Goal: Transaction & Acquisition: Book appointment/travel/reservation

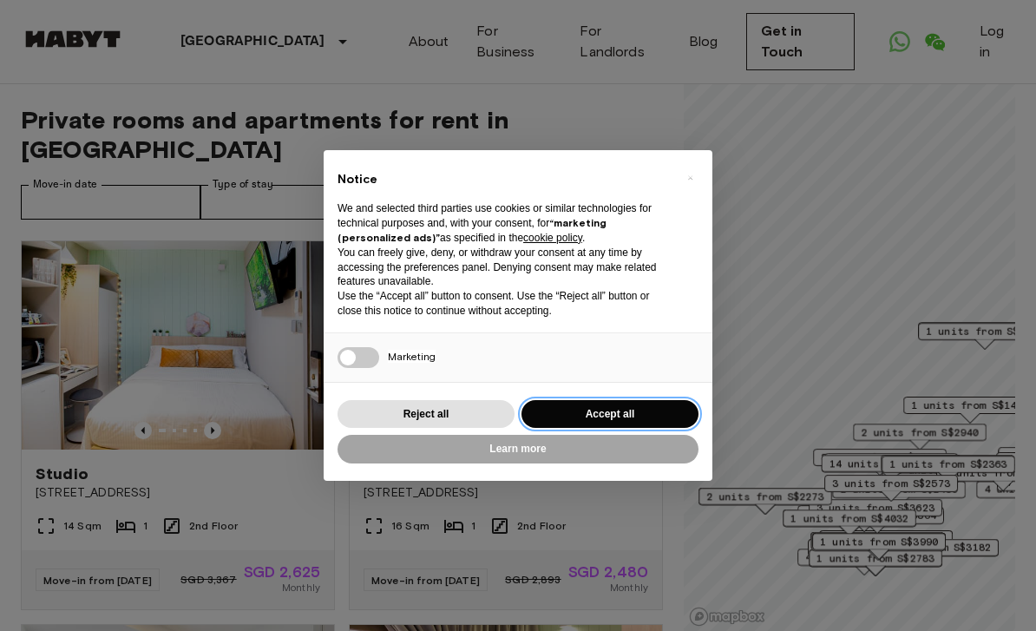
click at [587, 416] on button "Accept all" at bounding box center [609, 414] width 177 height 29
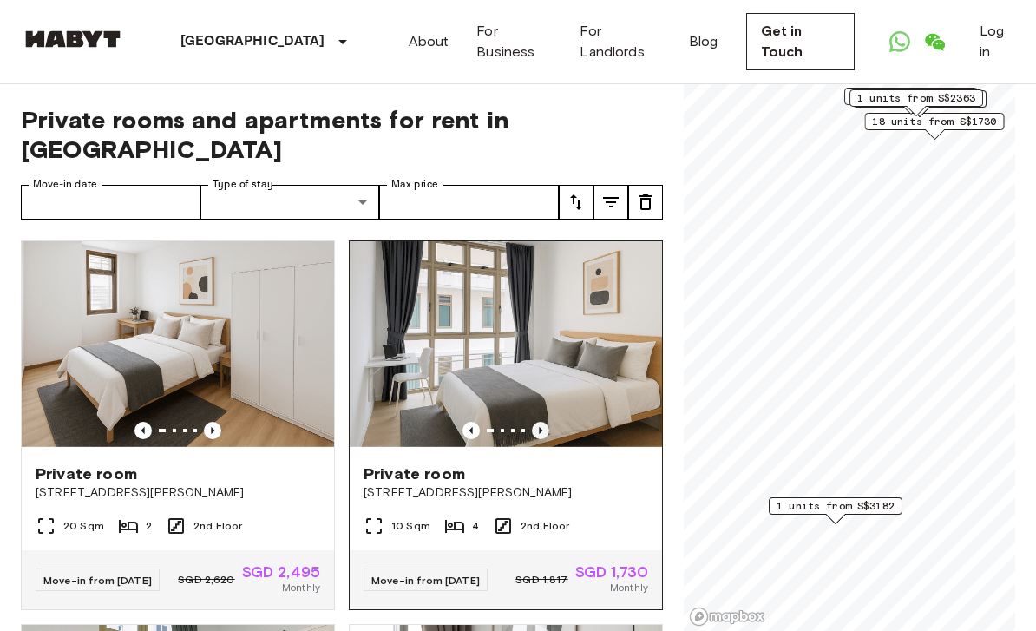
click at [542, 422] on icon "Previous image" at bounding box center [540, 430] width 17 height 17
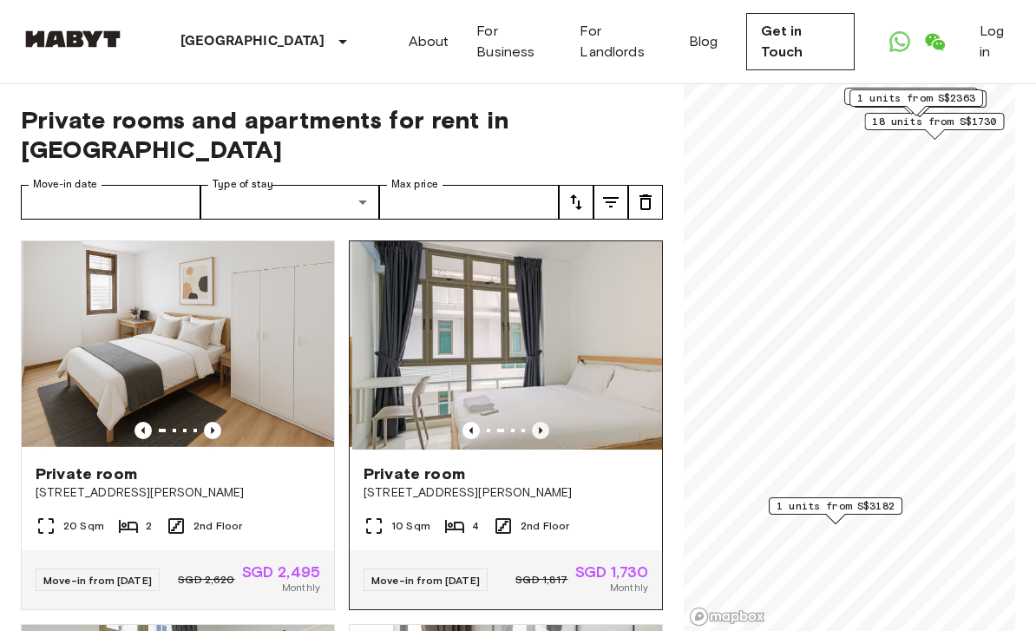
click at [543, 422] on icon "Previous image" at bounding box center [540, 430] width 17 height 17
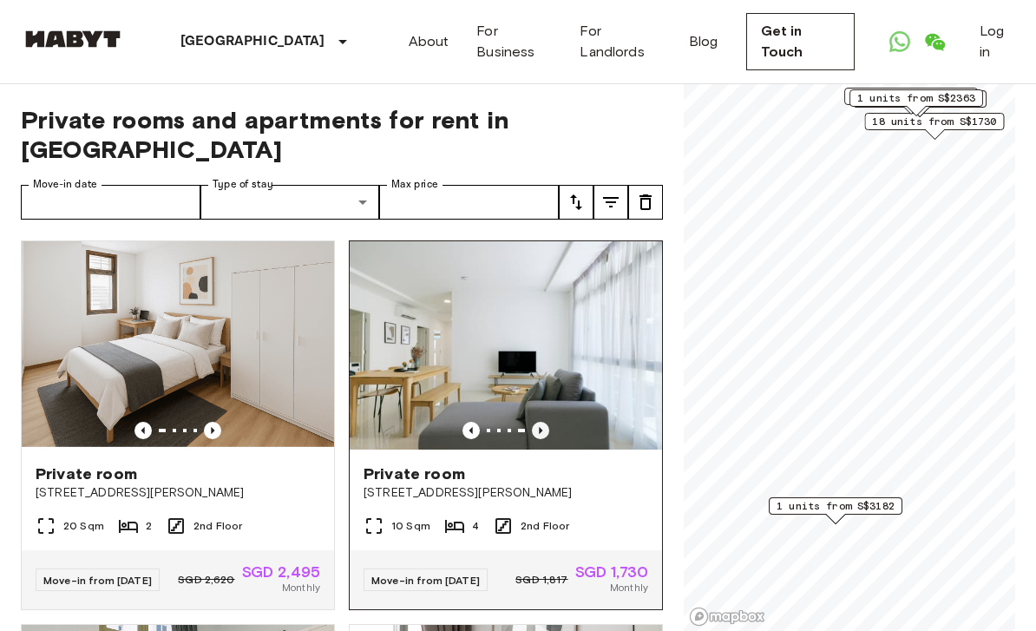
click at [539, 422] on icon "Previous image" at bounding box center [540, 430] width 17 height 17
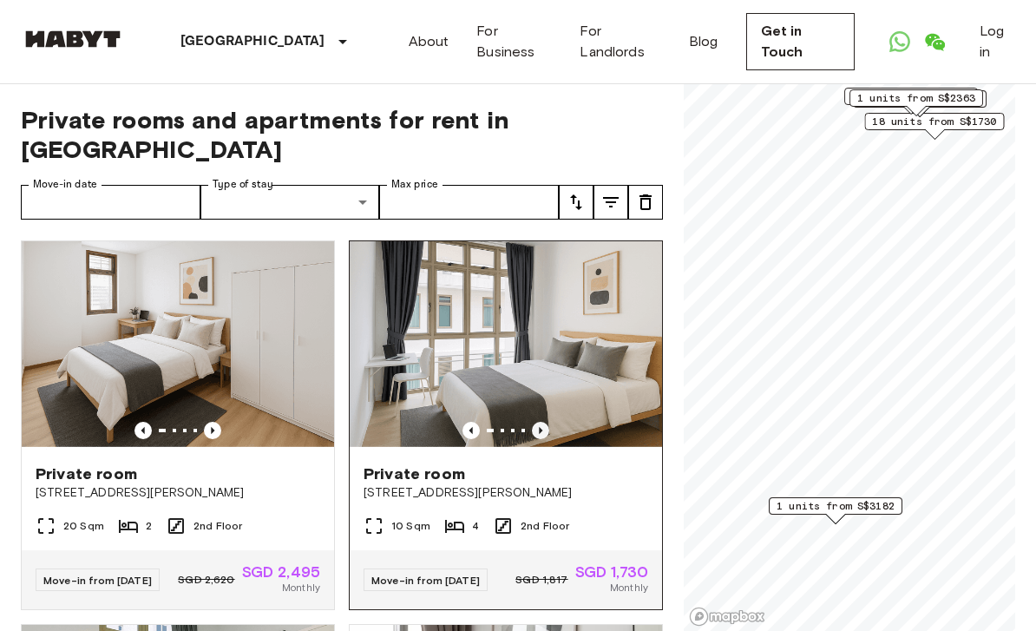
click at [542, 422] on icon "Previous image" at bounding box center [540, 430] width 17 height 17
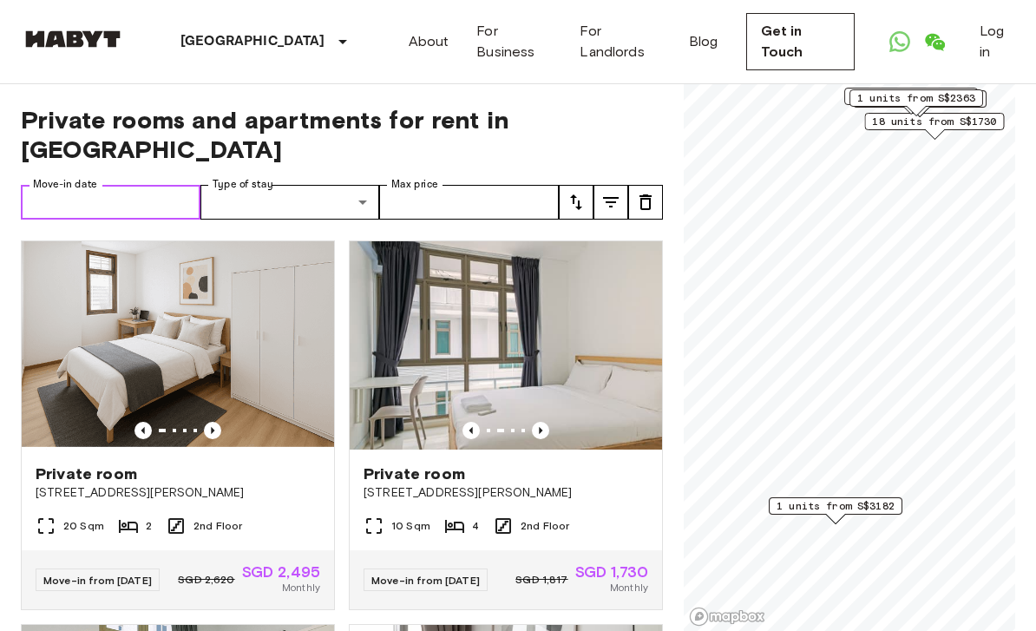
click at [39, 185] on input "Move-in date" at bounding box center [111, 202] width 180 height 35
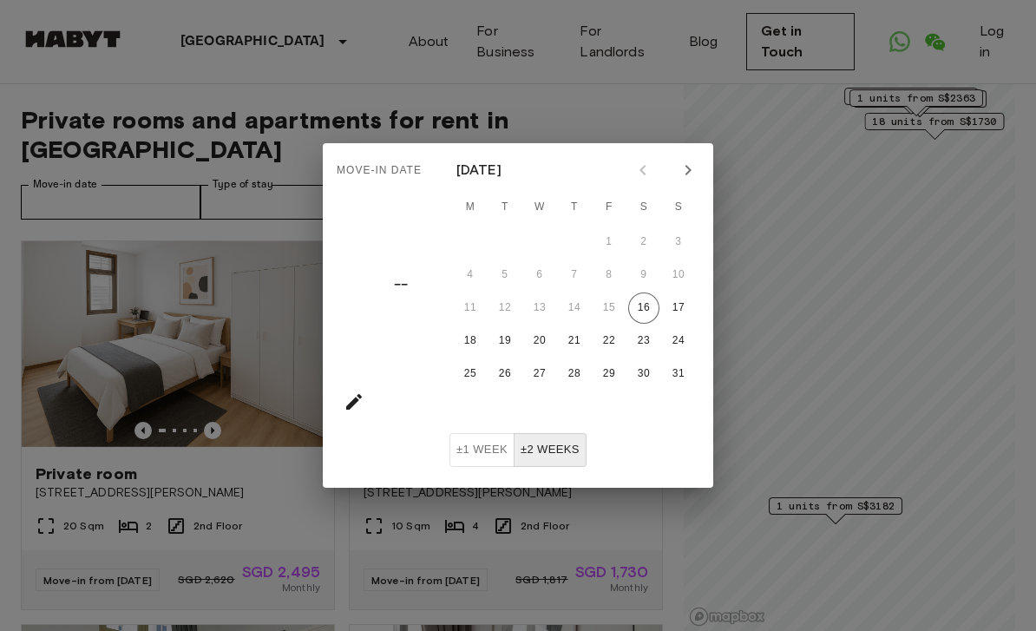
click at [104, 432] on div "Move-in date –– [DATE] M T W T F S S 1 2 3 4 5 6 7 8 9 10 11 12 13 14 15 16 17 …" at bounding box center [518, 315] width 1036 height 631
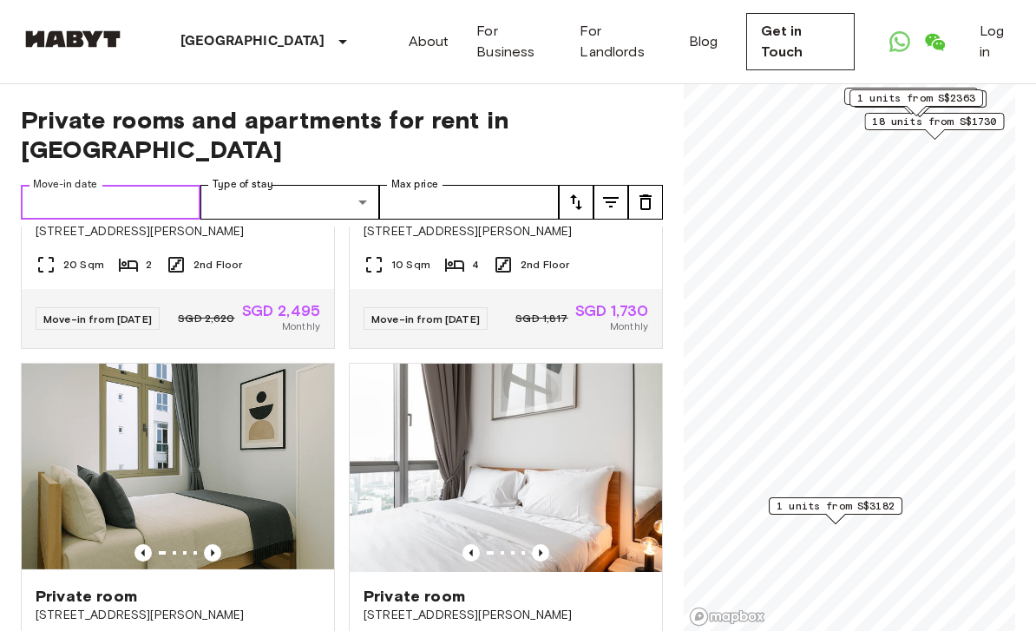
scroll to position [374, 0]
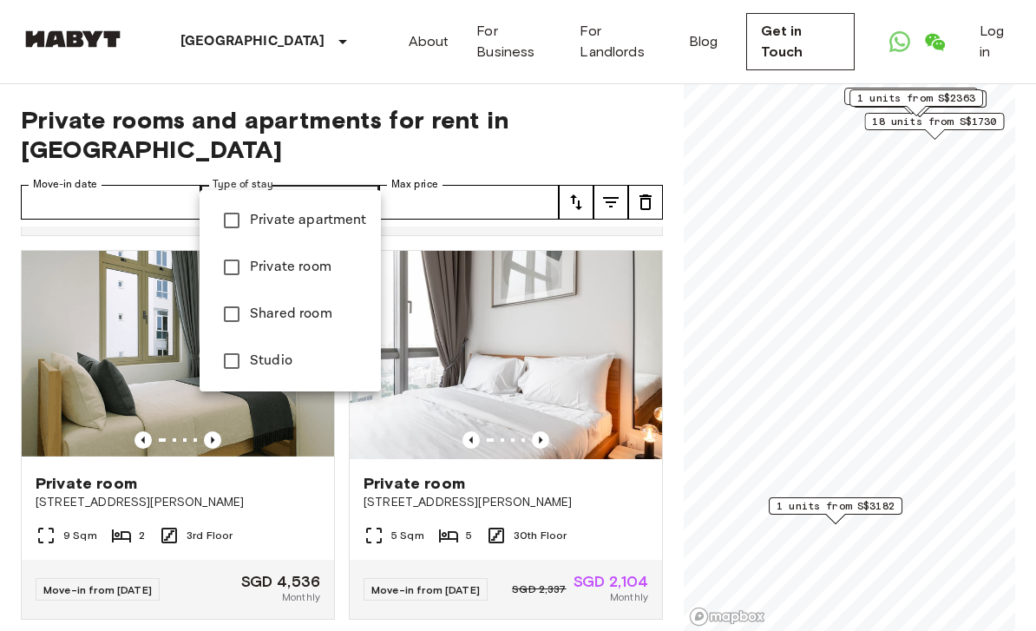
click at [340, 499] on div at bounding box center [518, 315] width 1036 height 631
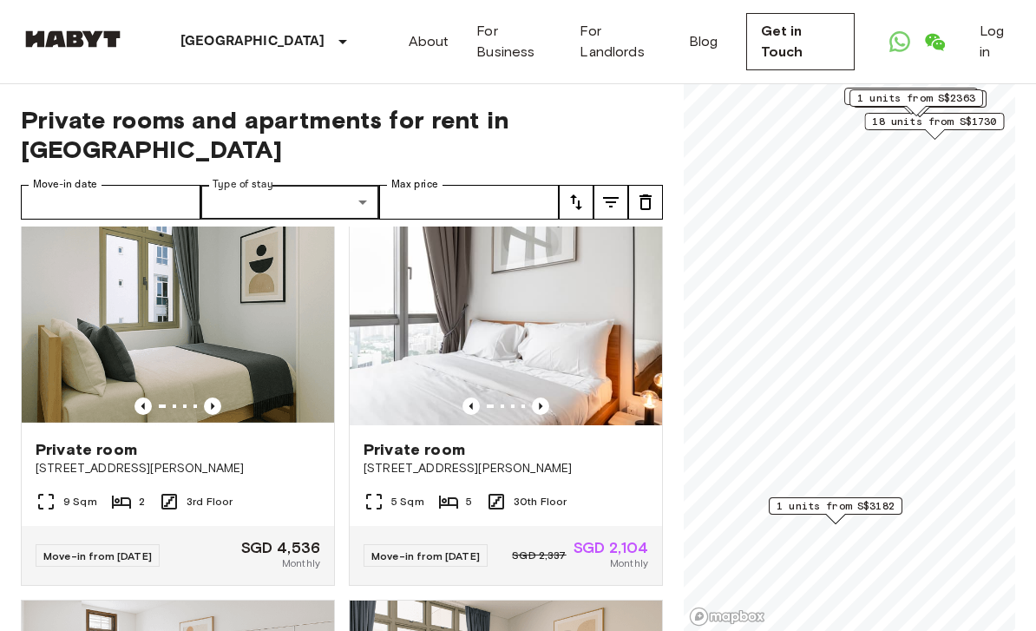
scroll to position [413, 0]
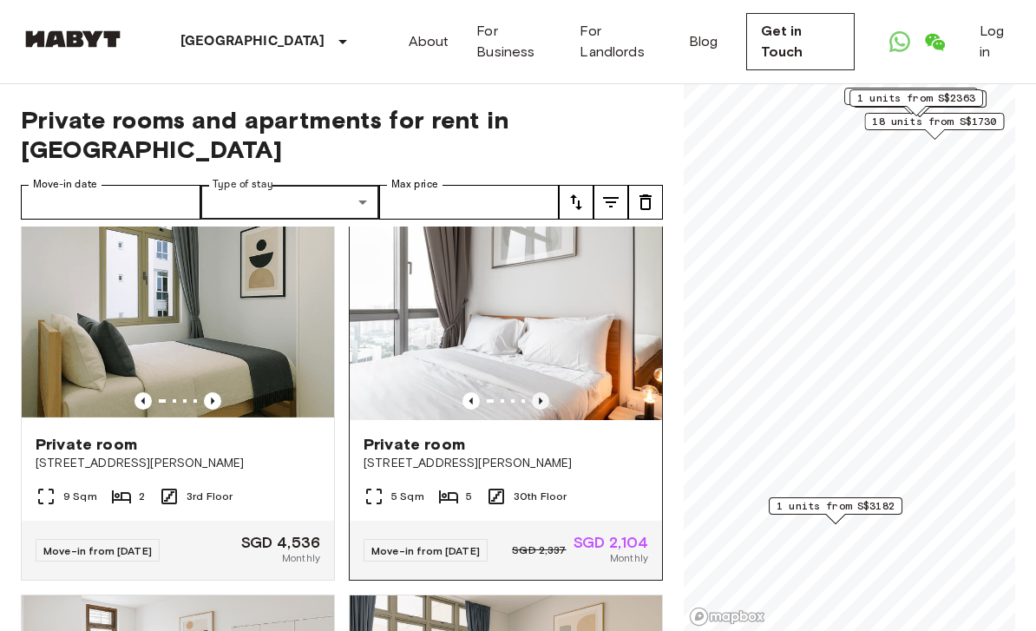
click at [537, 392] on icon "Previous image" at bounding box center [540, 400] width 17 height 17
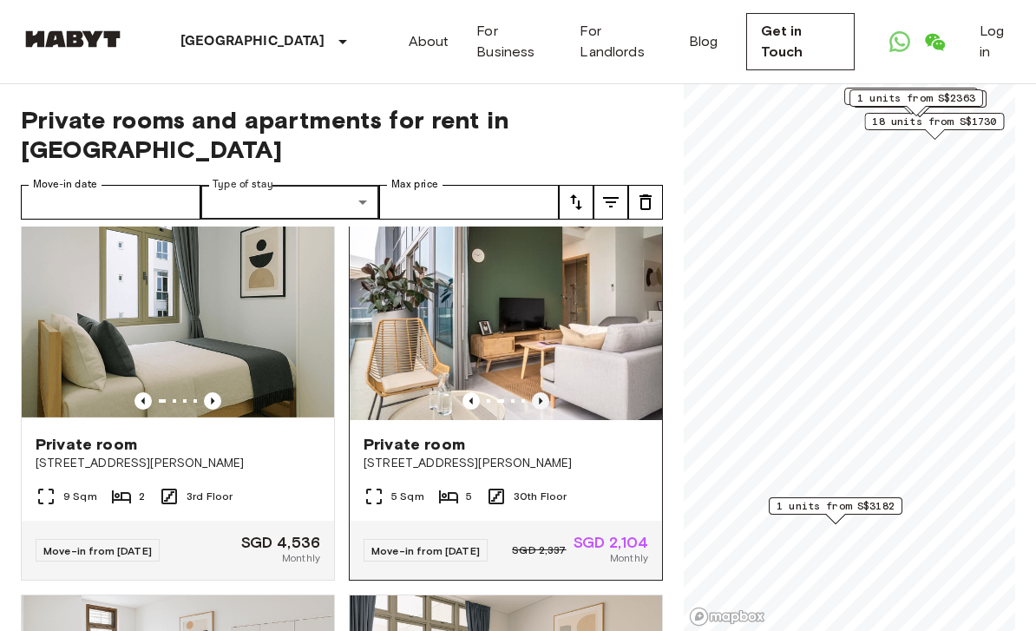
click at [543, 392] on icon "Previous image" at bounding box center [540, 400] width 17 height 17
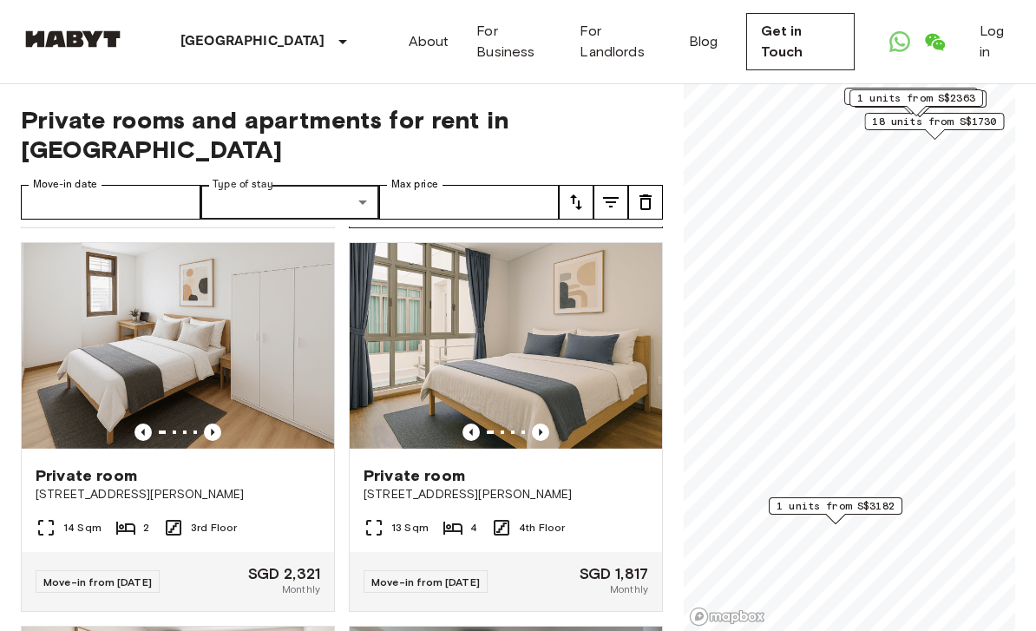
scroll to position [774, 0]
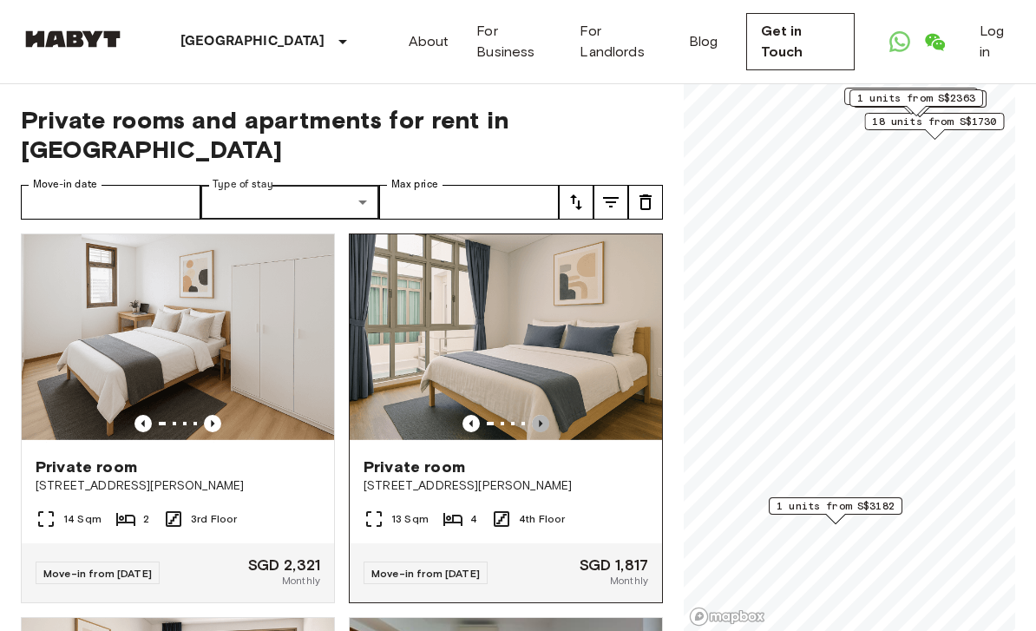
click at [538, 417] on icon "Previous image" at bounding box center [540, 423] width 17 height 17
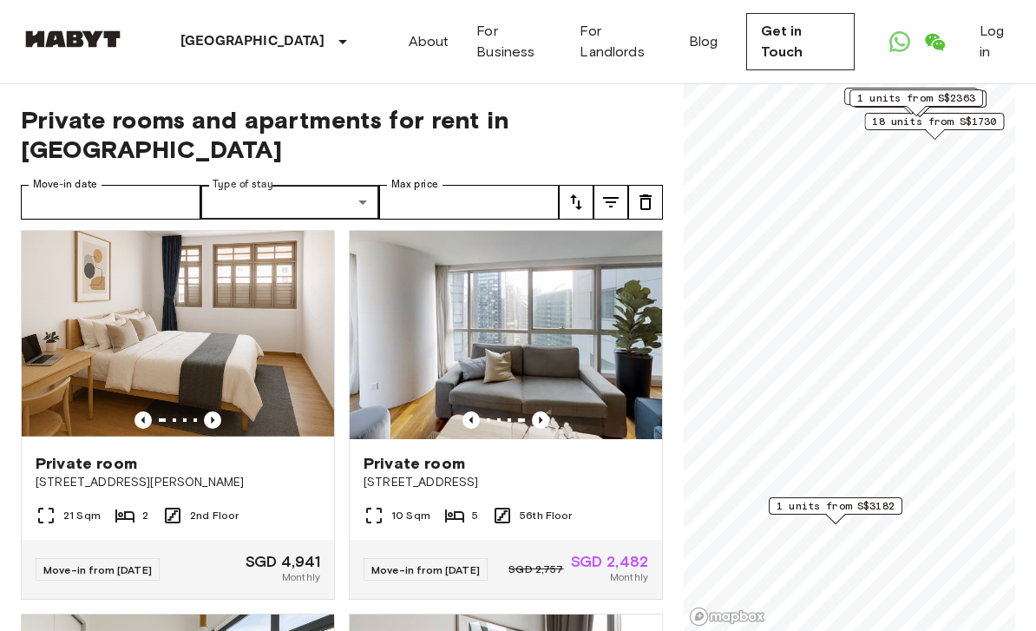
scroll to position [1159, 0]
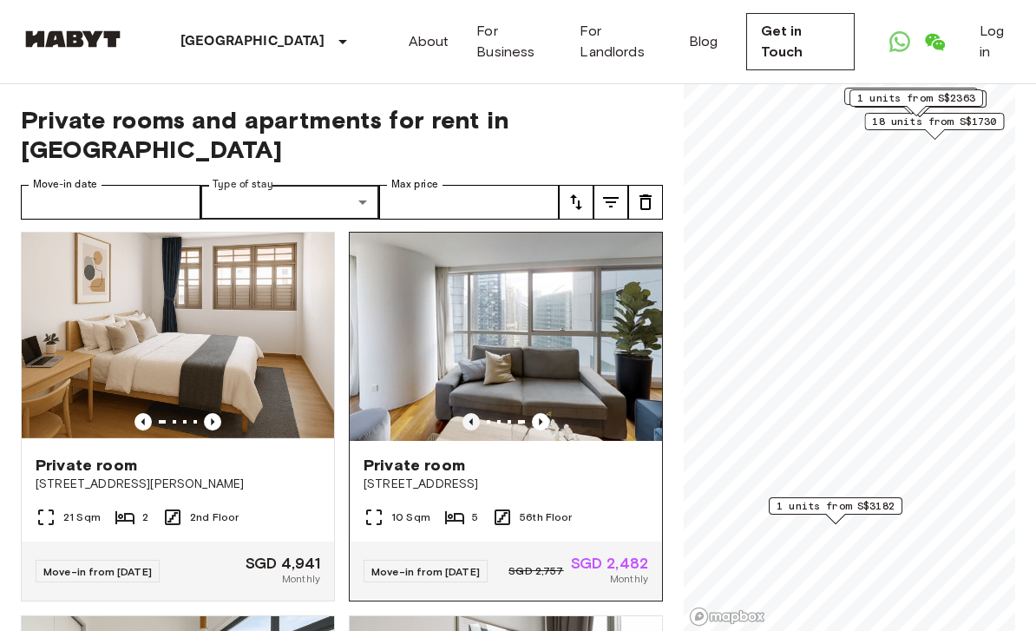
click at [474, 413] on icon "Previous image" at bounding box center [470, 421] width 17 height 17
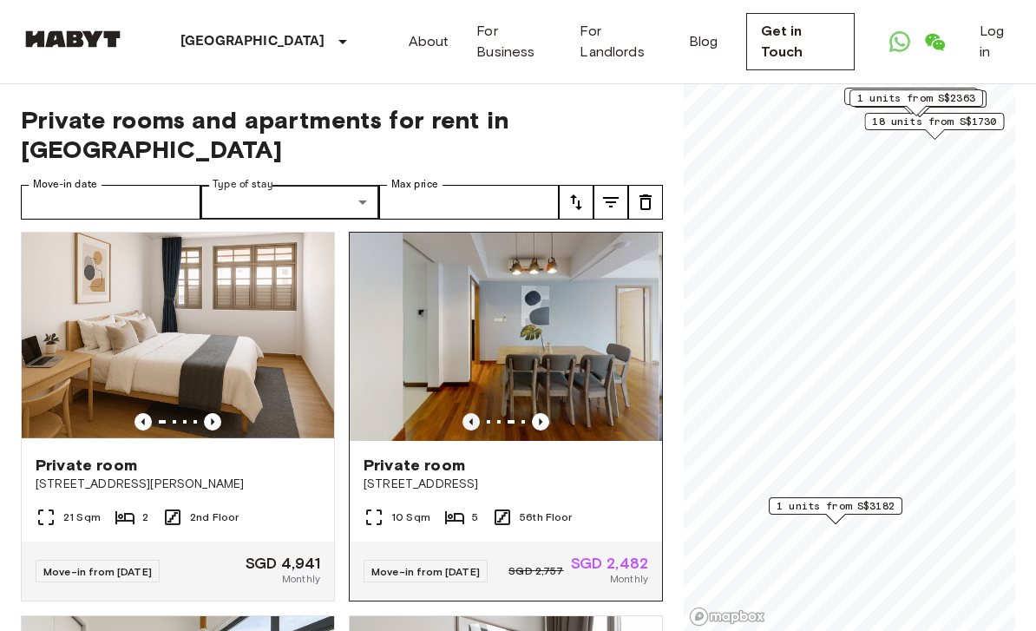
click at [467, 414] on icon "Previous image" at bounding box center [470, 421] width 17 height 17
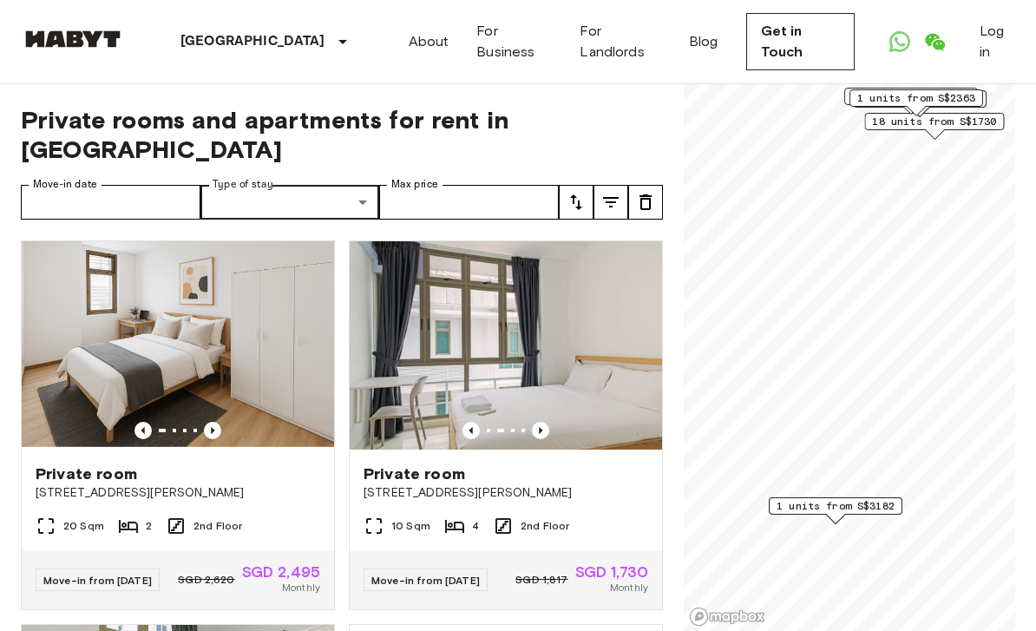
scroll to position [0, 0]
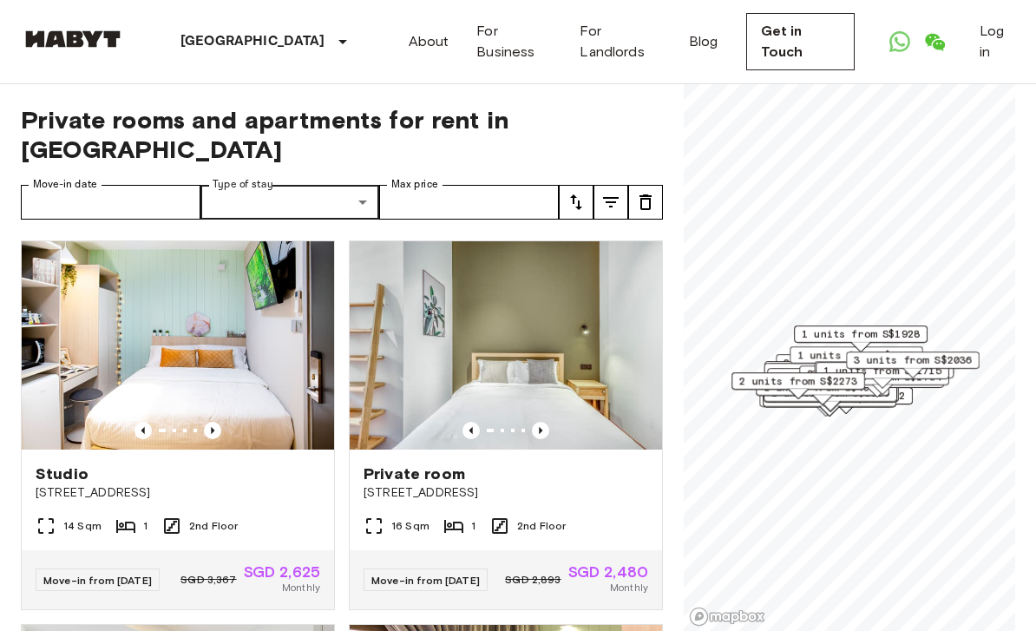
click at [574, 192] on icon "tune" at bounding box center [575, 202] width 21 height 21
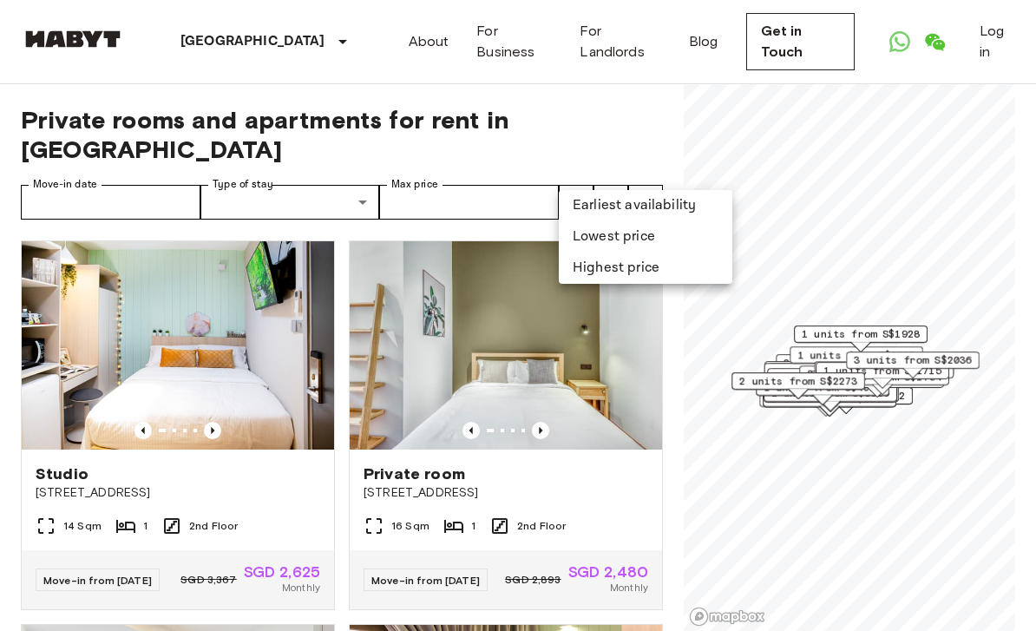
click at [702, 203] on li "Earliest availability" at bounding box center [645, 205] width 173 height 31
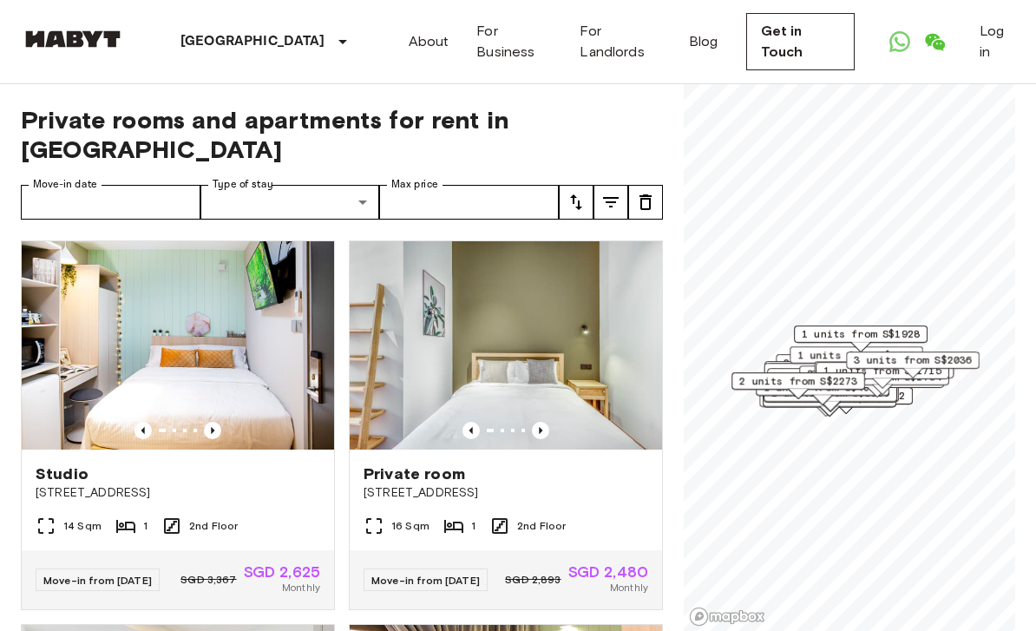
click at [579, 194] on icon "tune" at bounding box center [576, 202] width 12 height 16
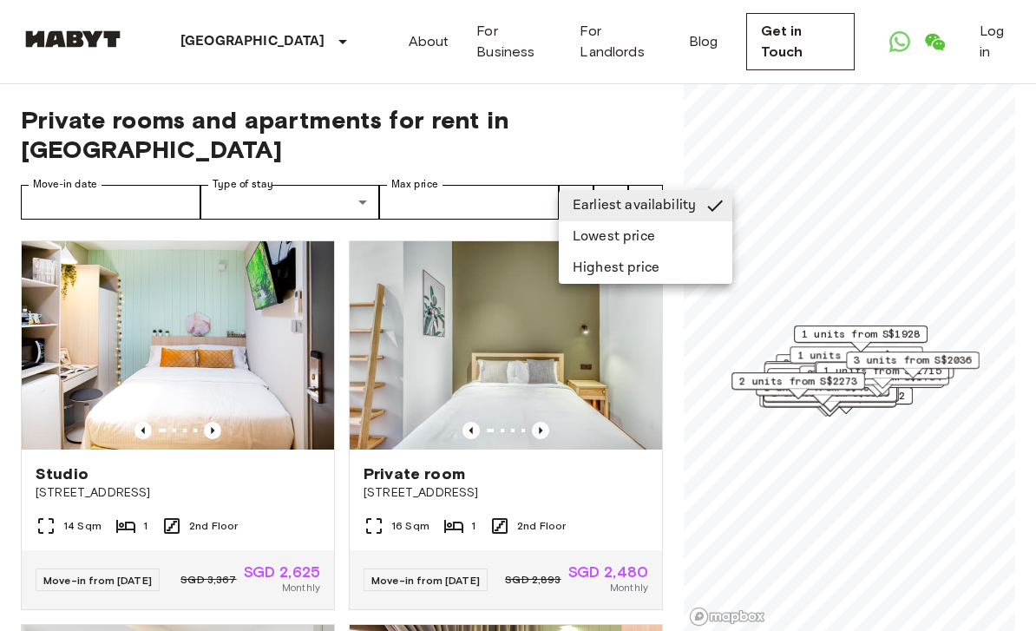
click at [646, 264] on li "Highest price" at bounding box center [645, 267] width 173 height 31
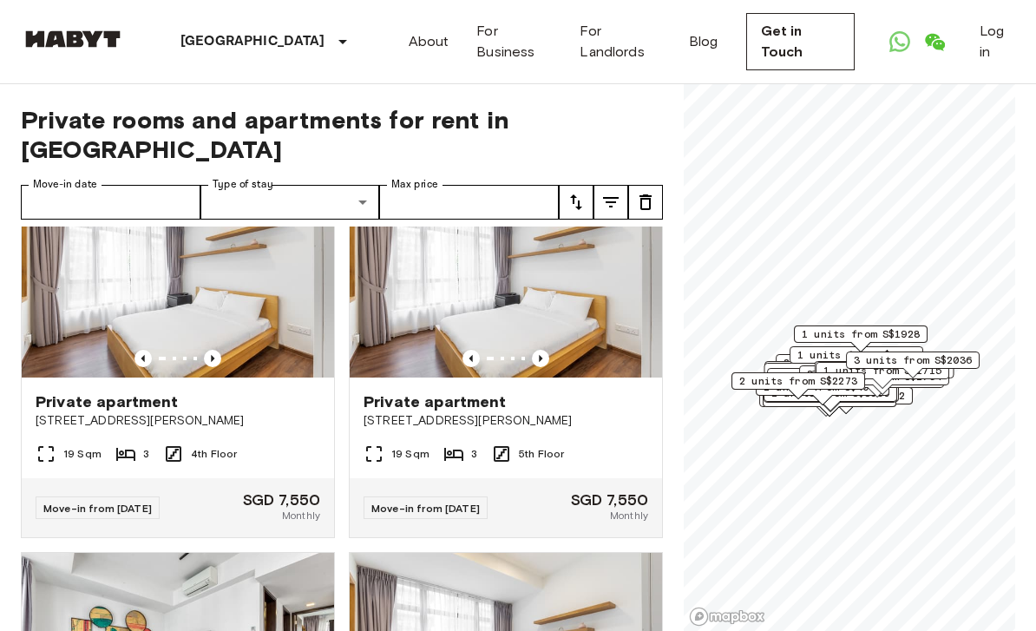
scroll to position [461, 0]
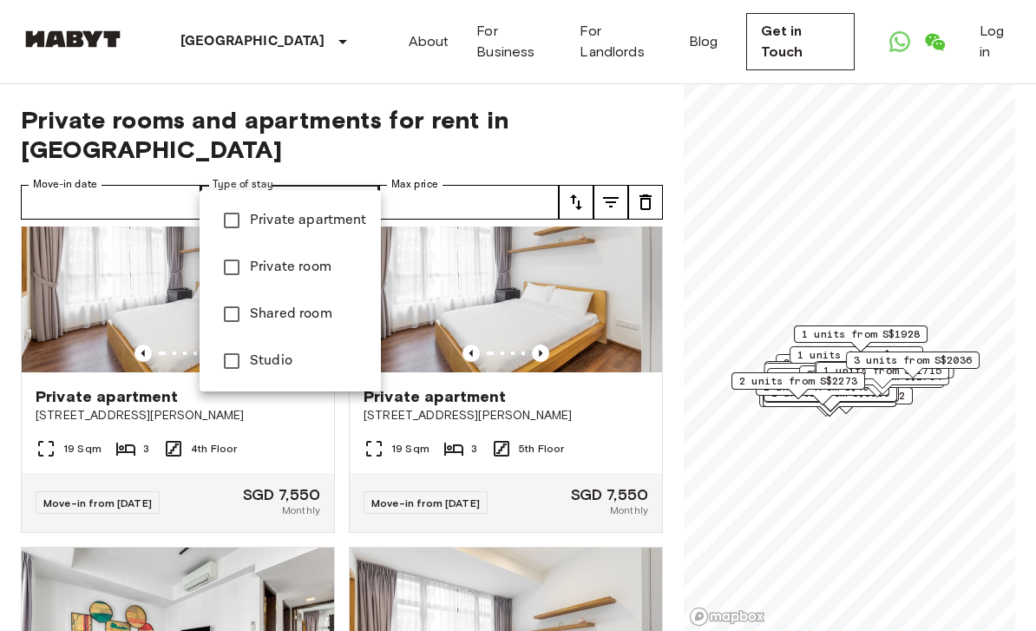
click at [323, 266] on span "Private room" at bounding box center [308, 267] width 117 height 21
type input "**********"
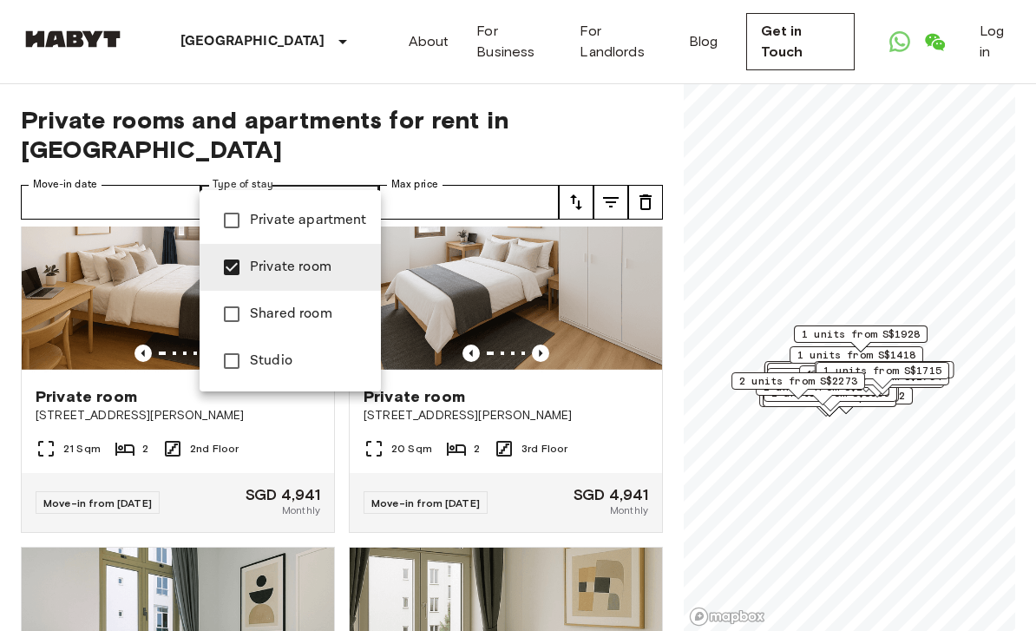
click at [337, 532] on div at bounding box center [518, 315] width 1036 height 631
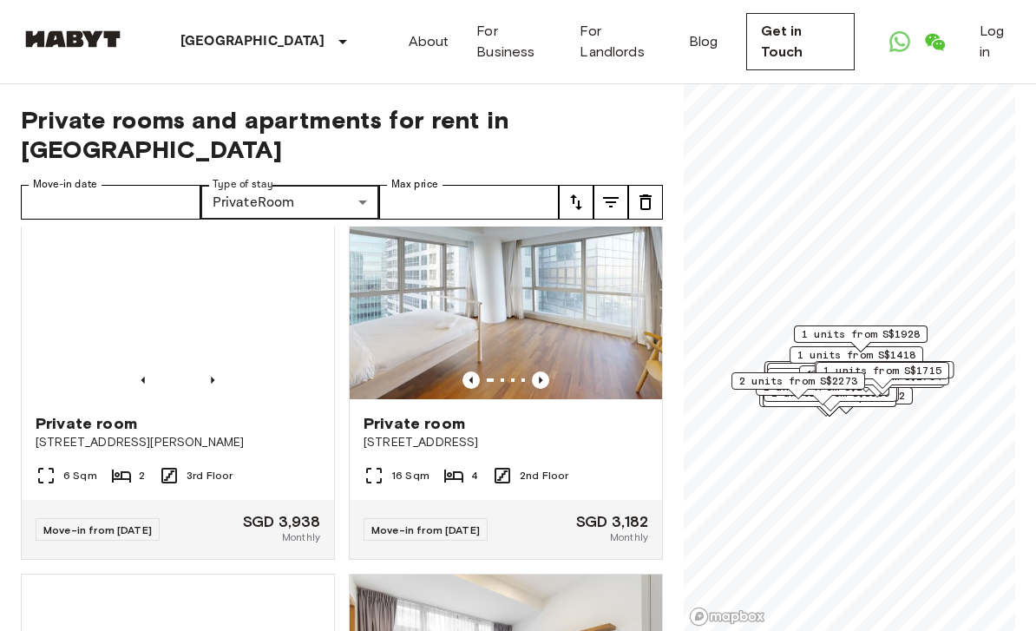
scroll to position [1584, 0]
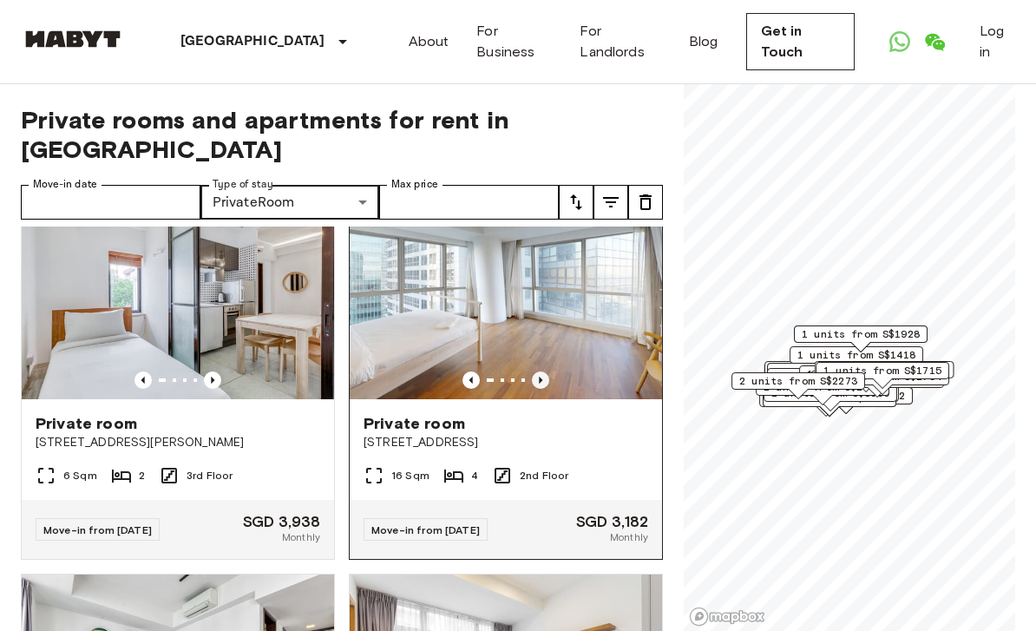
click at [540, 376] on icon "Previous image" at bounding box center [540, 379] width 3 height 7
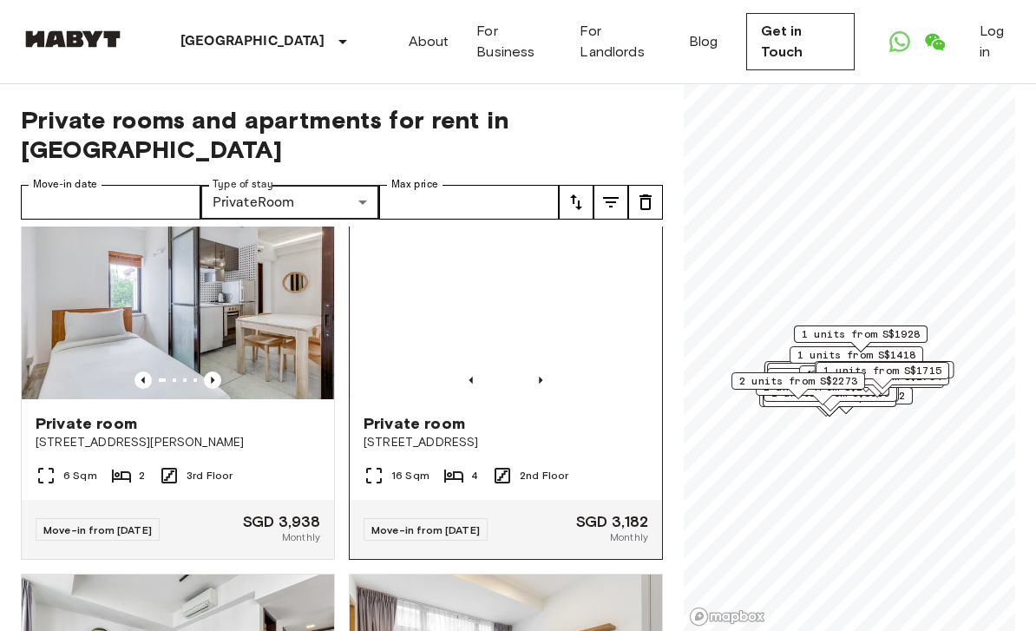
click at [551, 341] on img at bounding box center [506, 295] width 312 height 208
click at [538, 371] on icon "Previous image" at bounding box center [540, 379] width 17 height 17
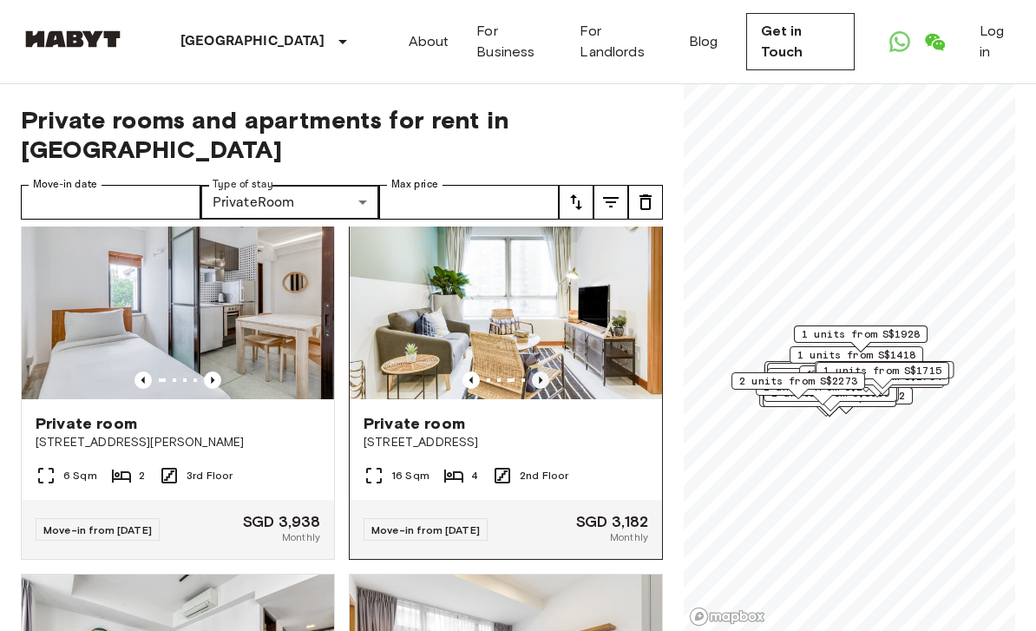
click at [540, 376] on icon "Previous image" at bounding box center [540, 379] width 3 height 7
click at [546, 371] on icon "Previous image" at bounding box center [540, 379] width 17 height 17
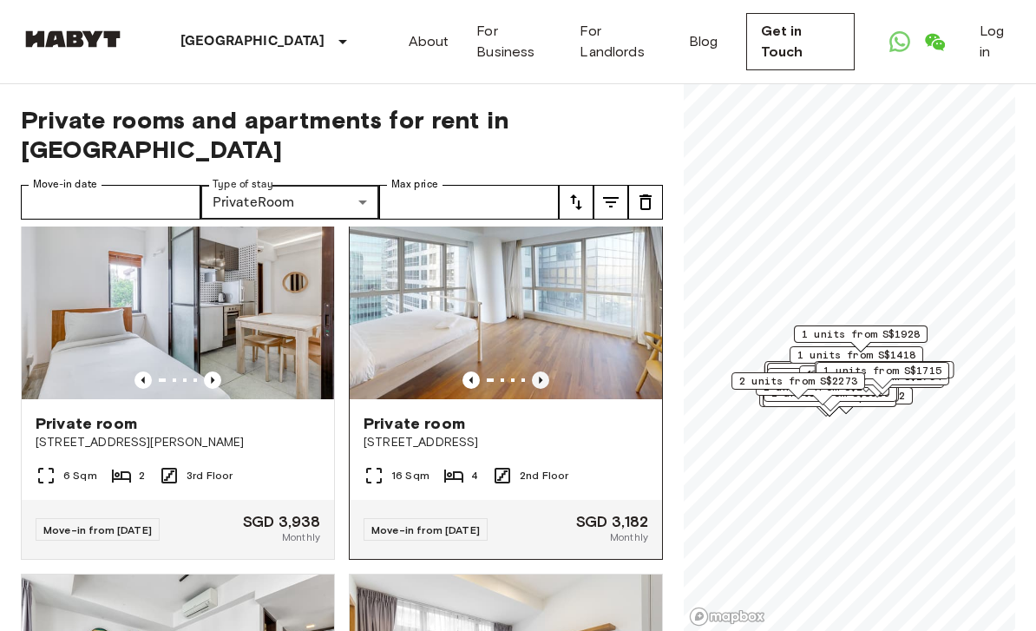
click at [546, 371] on icon "Previous image" at bounding box center [540, 379] width 17 height 17
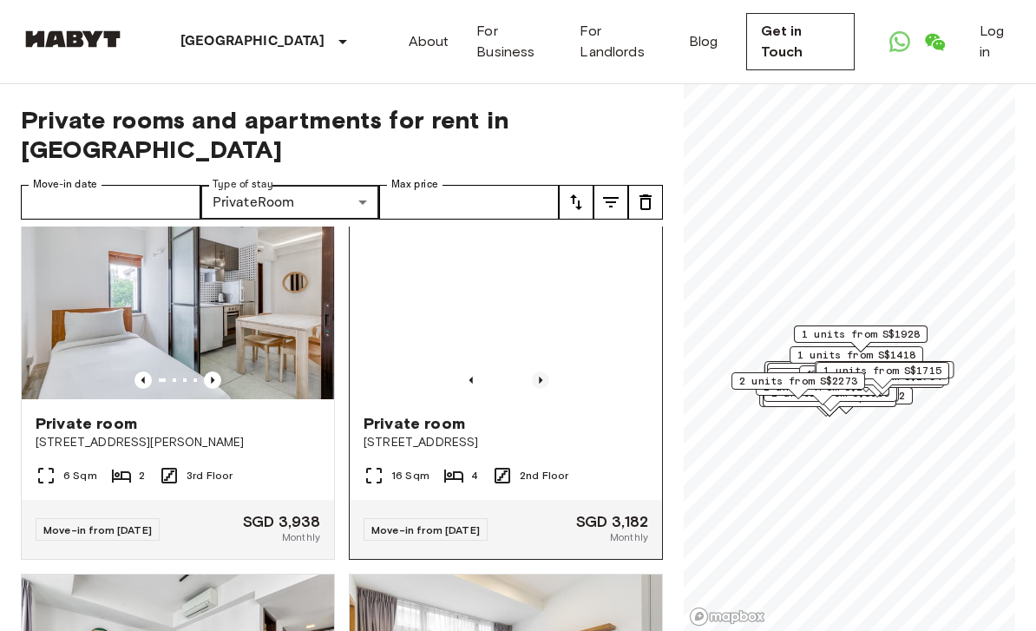
click at [544, 371] on icon "Previous image" at bounding box center [540, 379] width 17 height 17
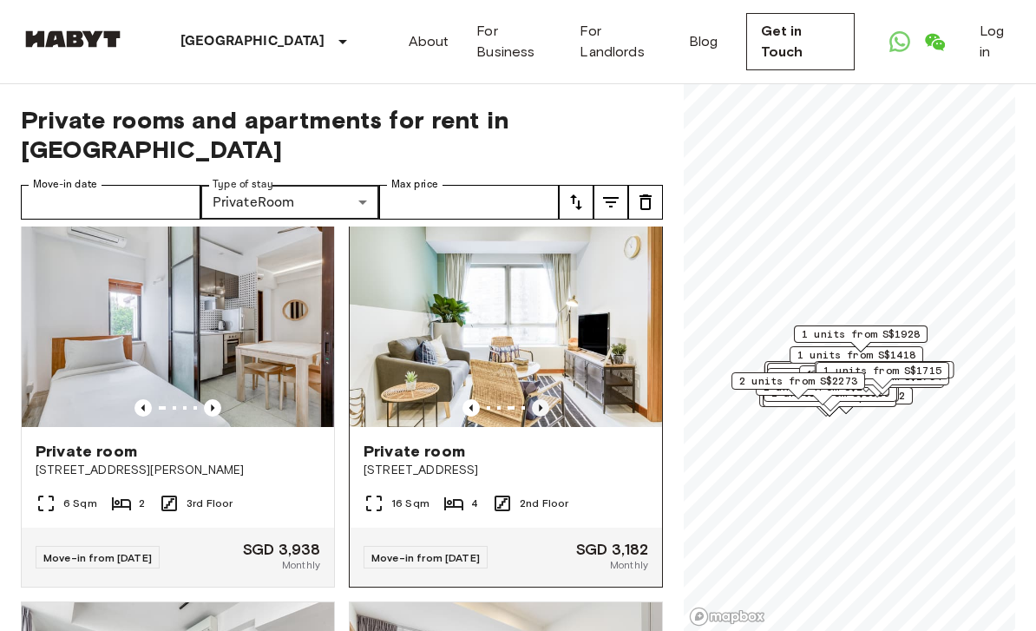
scroll to position [1538, 0]
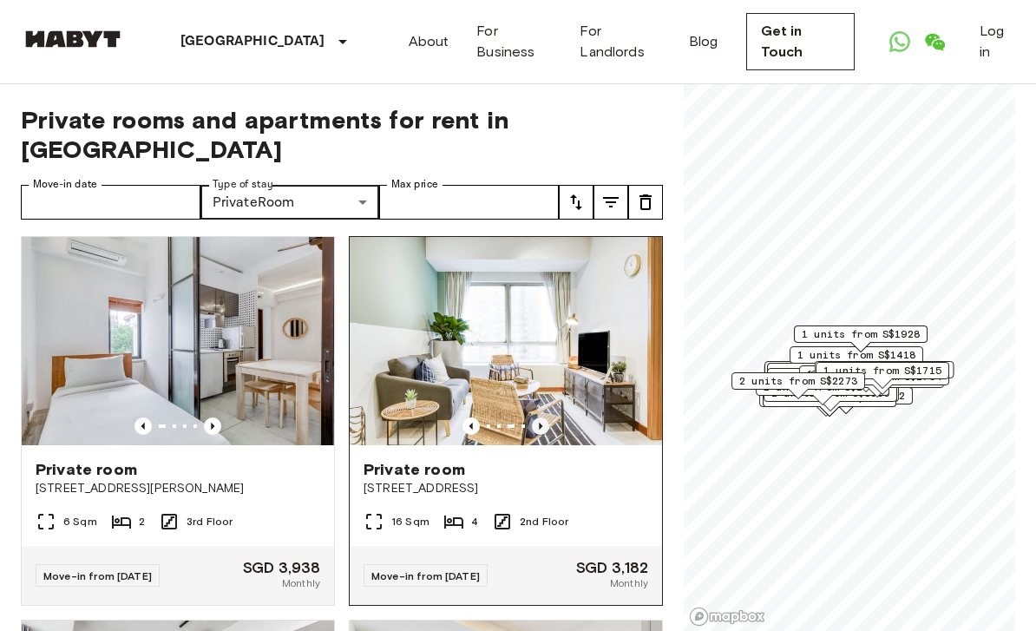
click at [547, 417] on icon "Previous image" at bounding box center [540, 425] width 17 height 17
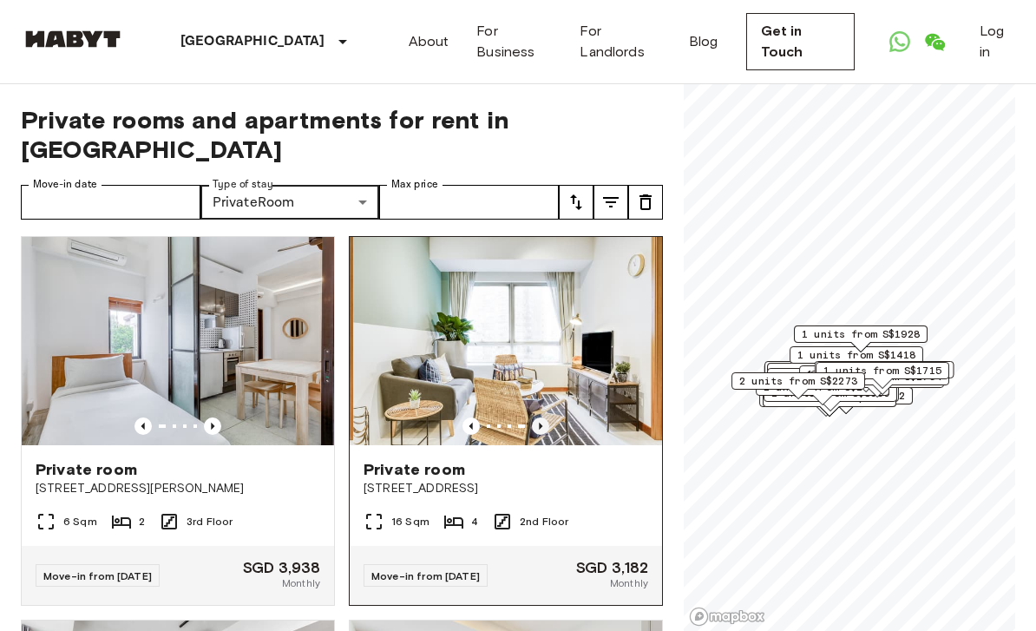
click at [545, 417] on icon "Previous image" at bounding box center [540, 425] width 17 height 17
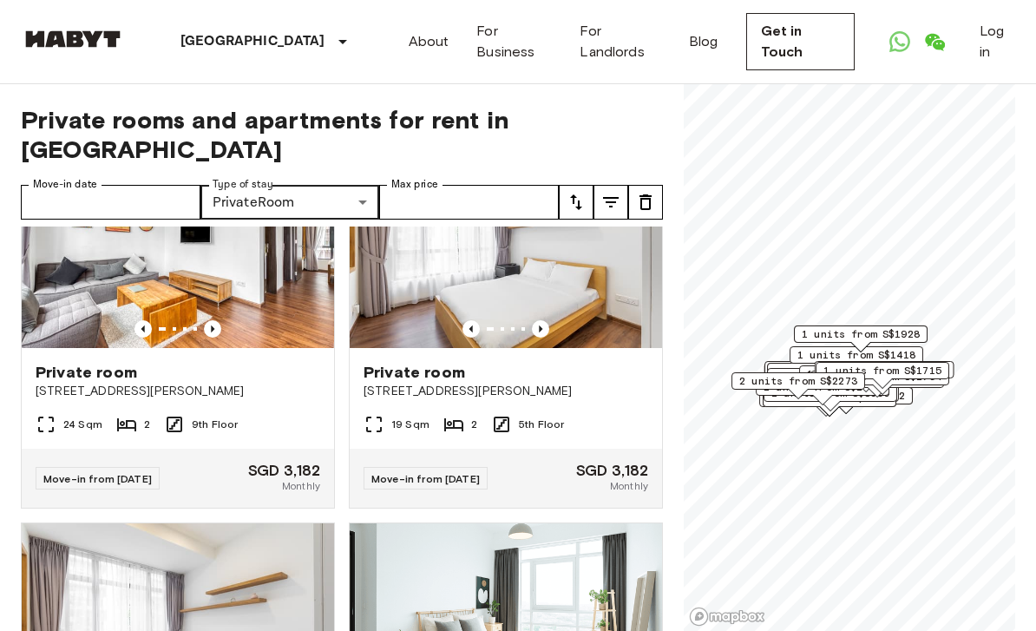
scroll to position [2304, 0]
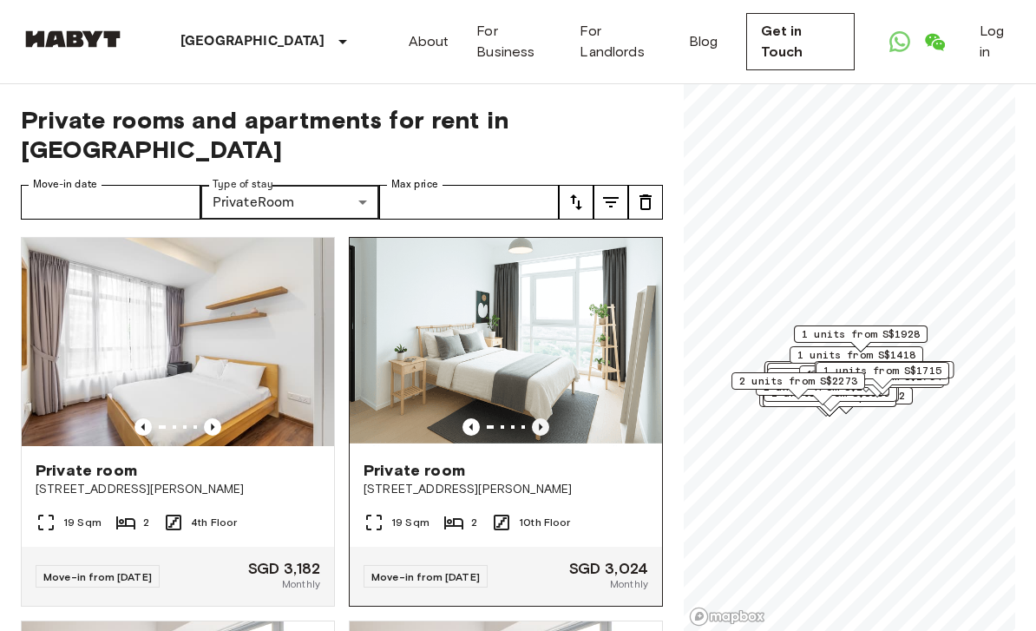
click at [541, 418] on icon "Previous image" at bounding box center [540, 426] width 17 height 17
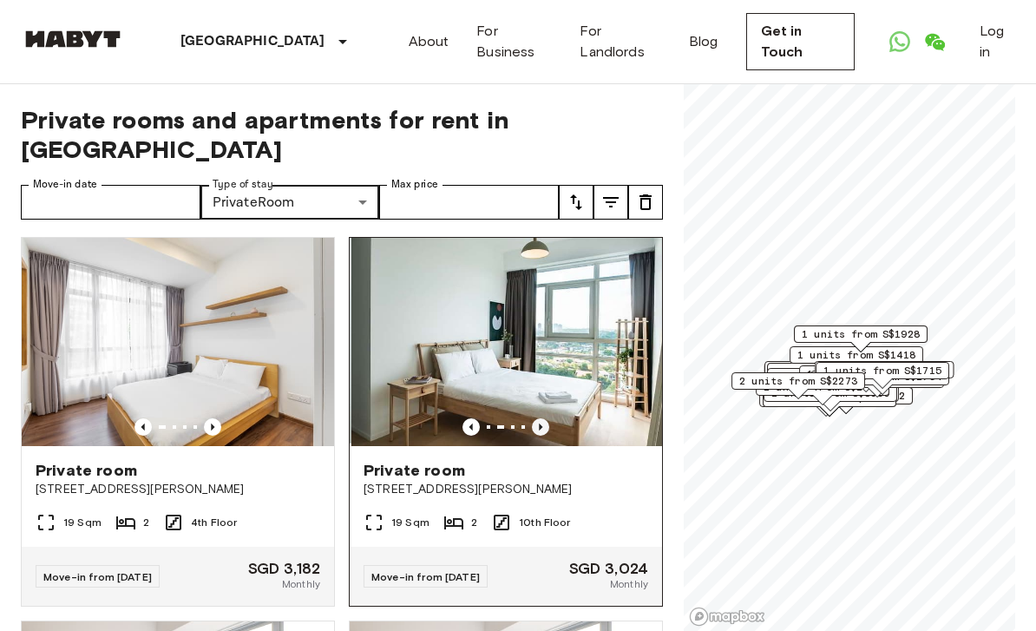
click at [546, 418] on icon "Previous image" at bounding box center [540, 426] width 17 height 17
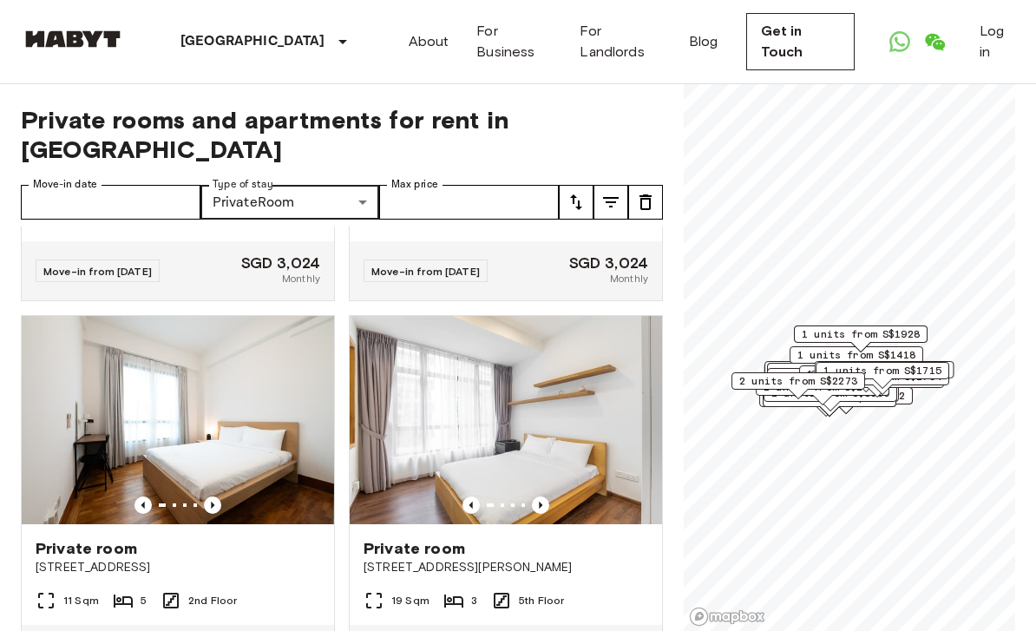
scroll to position [3009, 0]
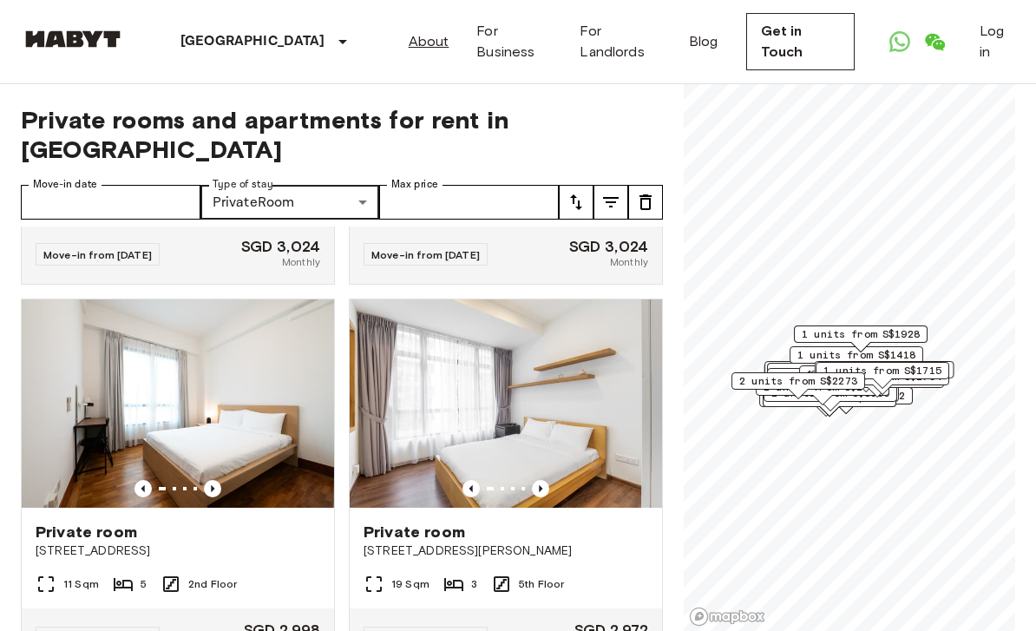
click at [411, 50] on link "About" at bounding box center [429, 41] width 41 height 21
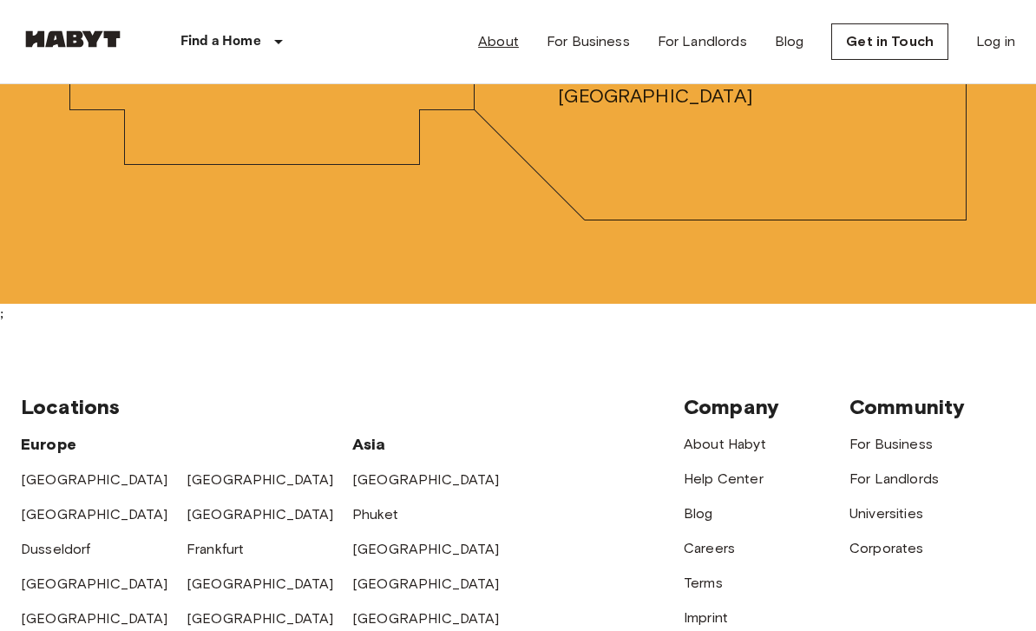
scroll to position [4805, 0]
